Goal: Navigation & Orientation: Understand site structure

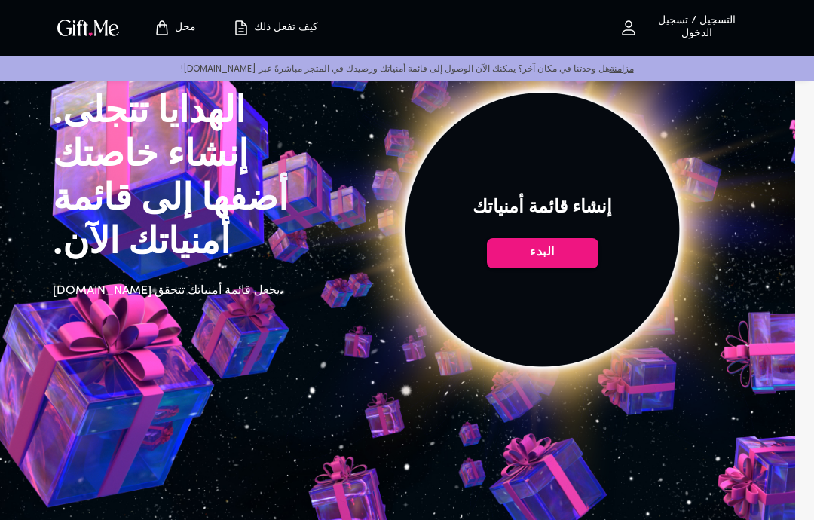
scroll to position [81, 0]
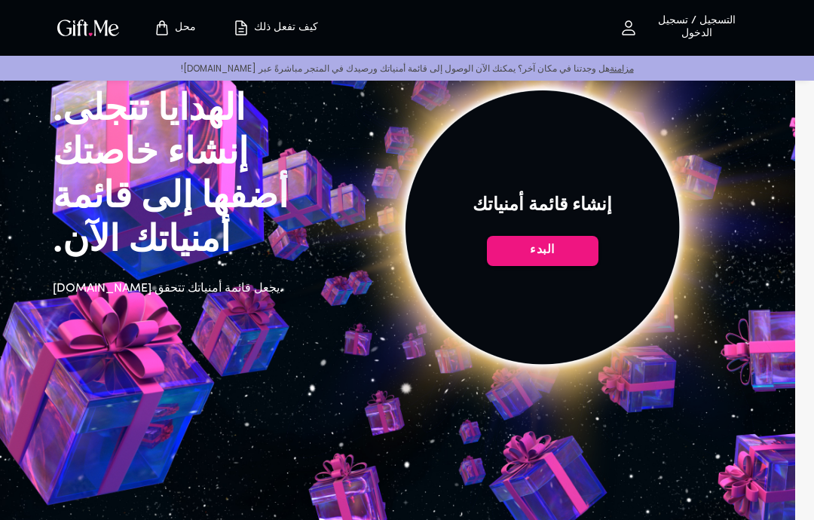
click at [592, 256] on span "البدء" at bounding box center [543, 250] width 112 height 17
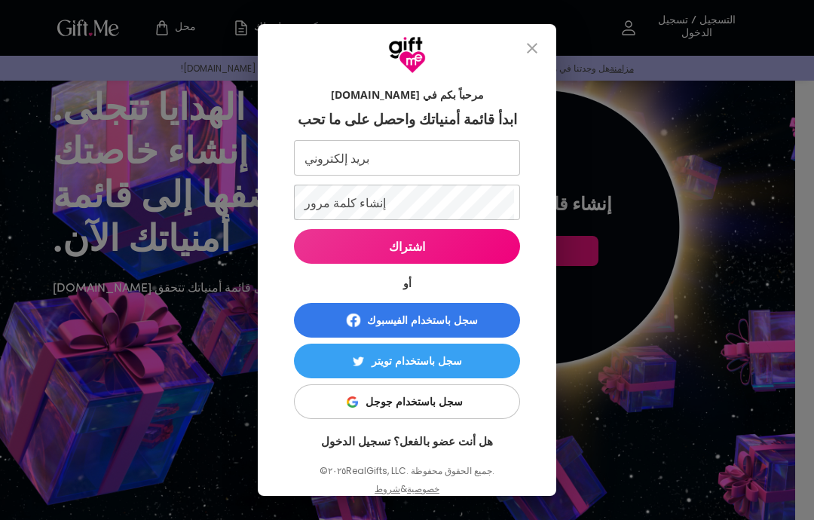
scroll to position [0, 0]
click at [544, 48] on button "يغلق" at bounding box center [532, 48] width 36 height 36
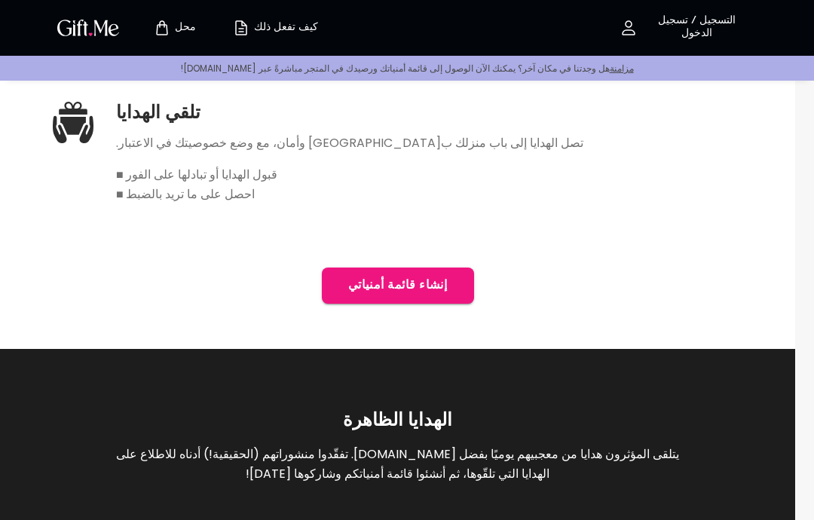
scroll to position [1014, 0]
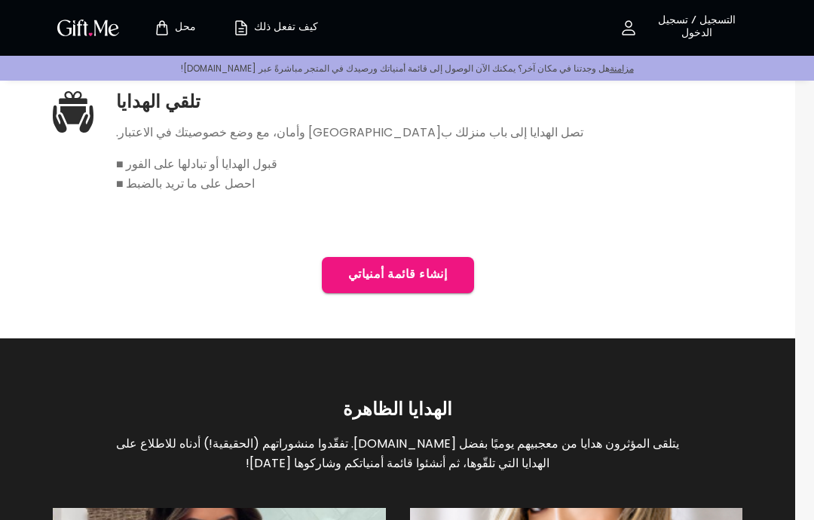
click at [362, 280] on font "إنشاء قائمة أمنياتي" at bounding box center [397, 275] width 99 height 12
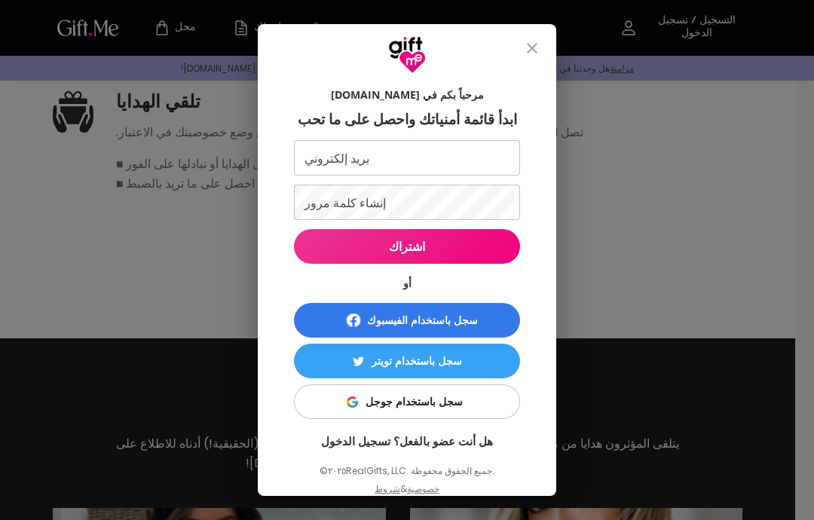
click at [525, 57] on icon "يغلق" at bounding box center [532, 48] width 18 height 18
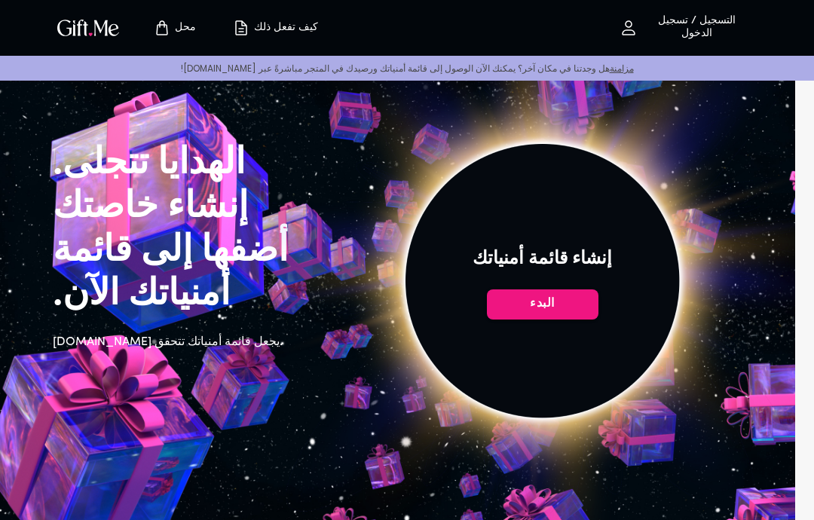
scroll to position [0, 0]
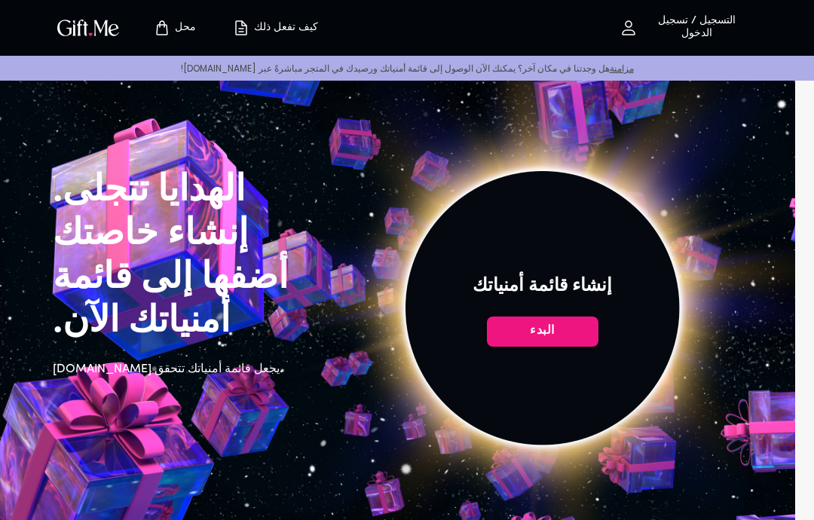
click at [551, 308] on img at bounding box center [542, 308] width 678 height 678
click at [559, 331] on span "البدء" at bounding box center [543, 331] width 112 height 17
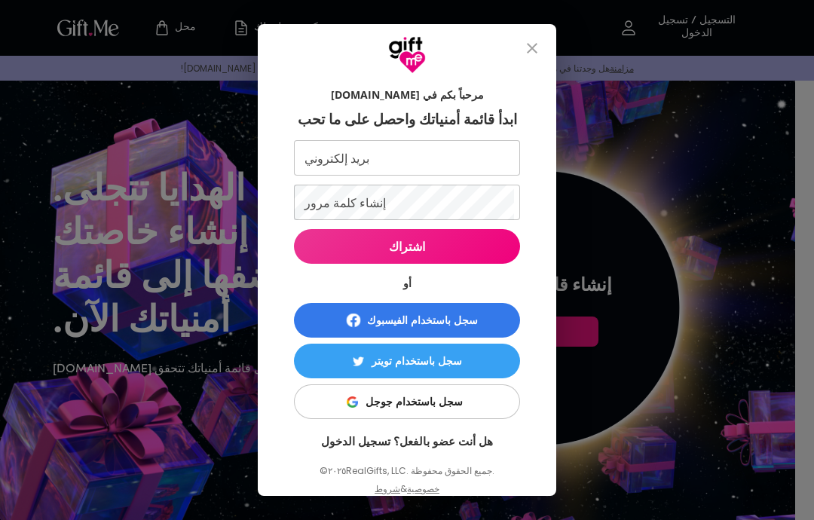
click at [517, 44] on button "يغلق" at bounding box center [532, 48] width 36 height 36
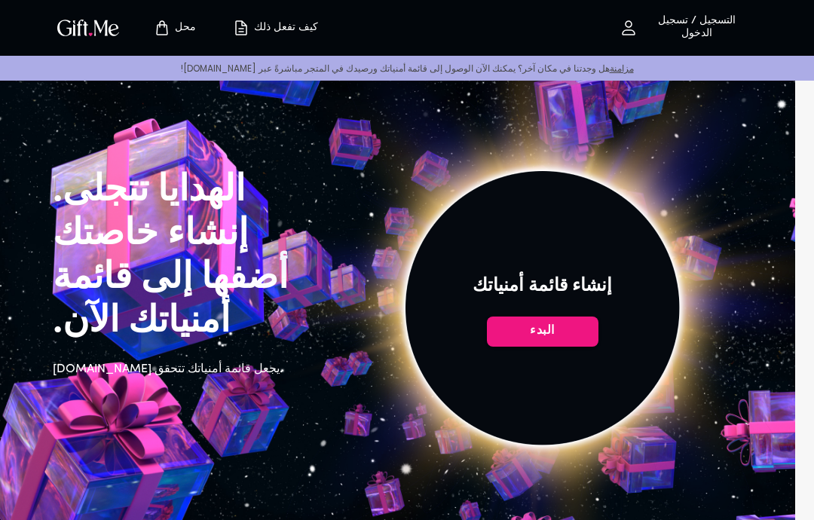
click at [183, 27] on font "محل" at bounding box center [185, 27] width 21 height 11
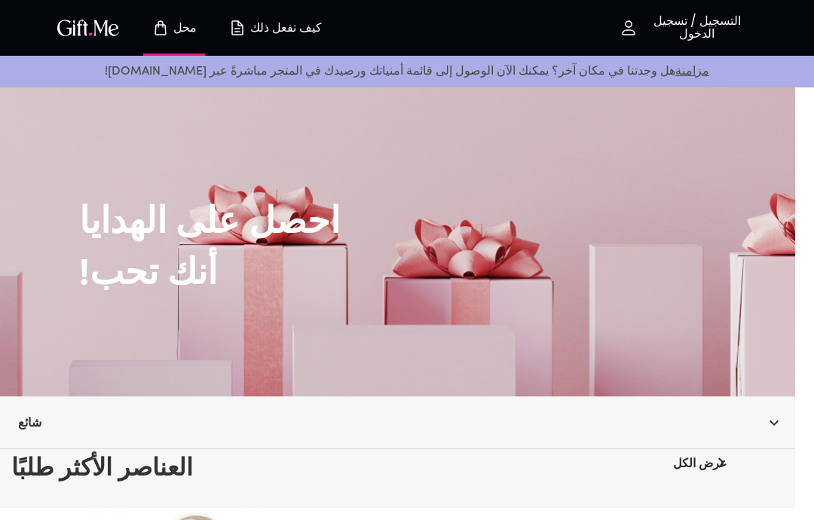
click at [274, 45] on button "كيف تفعل ذلك" at bounding box center [275, 28] width 83 height 48
click at [263, 32] on font "كيف تفعل ذلك" at bounding box center [286, 27] width 72 height 17
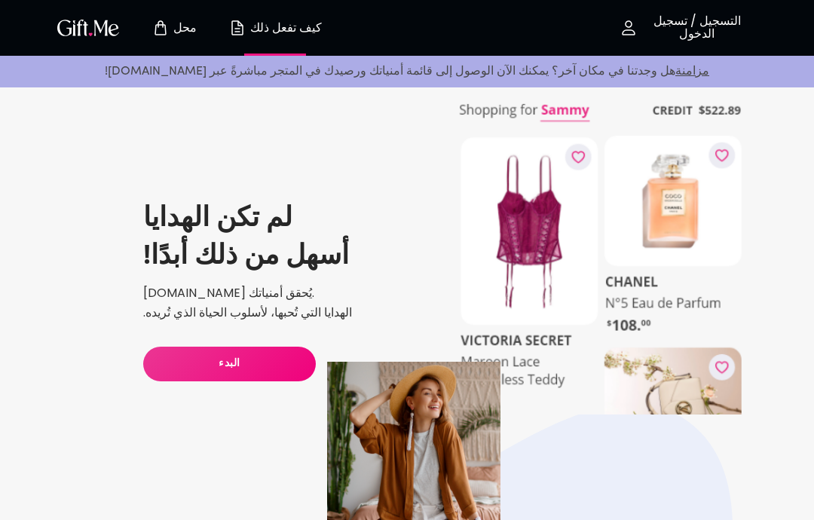
click at [189, 360] on span "البدء" at bounding box center [229, 364] width 173 height 17
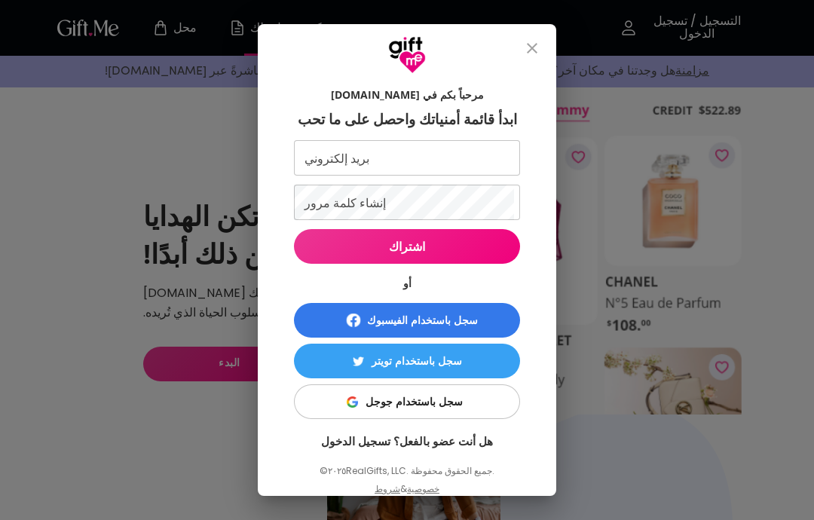
click at [531, 54] on icon "يغلق" at bounding box center [532, 48] width 18 height 18
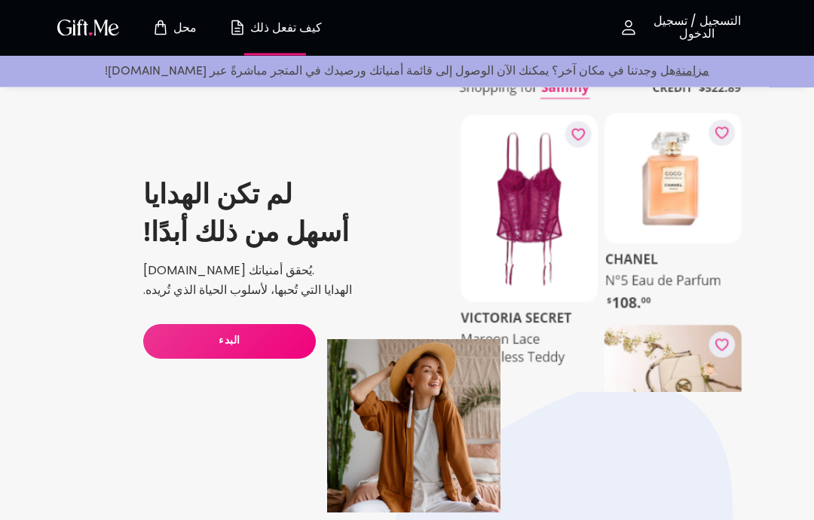
scroll to position [24, 0]
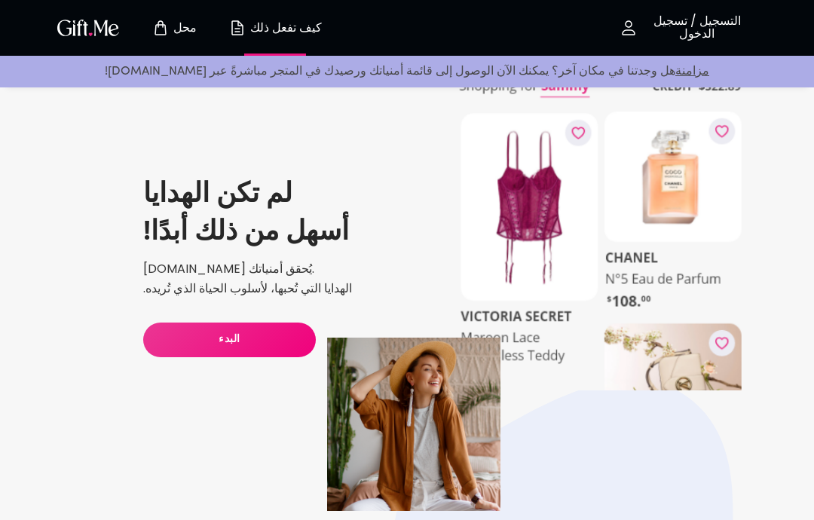
click at [179, 329] on button "البدء" at bounding box center [229, 340] width 173 height 35
